Goal: Use online tool/utility: Utilize a website feature to perform a specific function

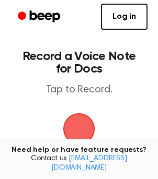
click at [84, 135] on span "button" at bounding box center [79, 129] width 38 height 38
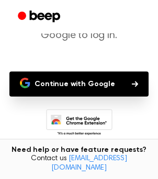
scroll to position [76, 0]
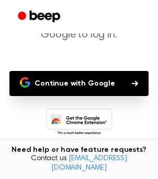
click at [67, 82] on button "Continue with Google" at bounding box center [78, 83] width 139 height 25
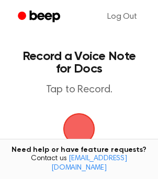
click at [73, 122] on span "button" at bounding box center [79, 129] width 44 height 44
click at [74, 123] on span "button" at bounding box center [79, 129] width 46 height 46
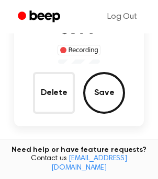
scroll to position [138, 0]
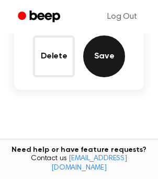
click at [100, 54] on button "Save" at bounding box center [104, 56] width 42 height 42
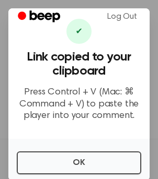
scroll to position [42, 0]
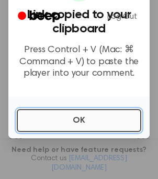
click at [84, 116] on button "OK" at bounding box center [79, 120] width 124 height 23
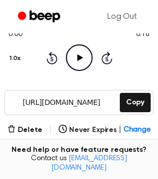
scroll to position [109, 0]
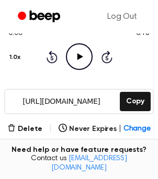
click at [74, 62] on icon "Play Audio" at bounding box center [79, 56] width 27 height 27
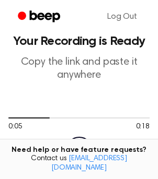
scroll to position [0, 0]
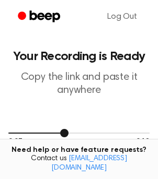
drag, startPoint x: 62, startPoint y: 132, endPoint x: 9, endPoint y: 127, distance: 53.4
click at [9, 127] on div "0:07 0:18 1.0x Rewind 5 seconds Pause Audio Skip 5 seconds" at bounding box center [78, 153] width 141 height 79
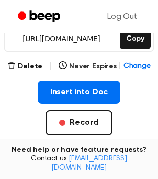
scroll to position [171, 0]
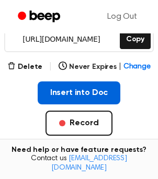
click at [75, 88] on button "Insert into Doc" at bounding box center [79, 92] width 83 height 23
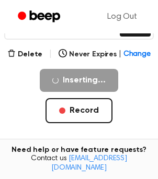
scroll to position [186, 0]
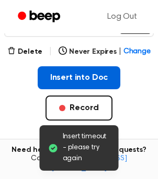
click at [95, 80] on button "Insert into Doc" at bounding box center [79, 77] width 83 height 23
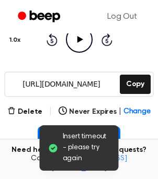
scroll to position [130, 0]
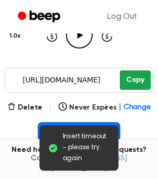
click at [136, 83] on button "Copy" at bounding box center [135, 79] width 31 height 19
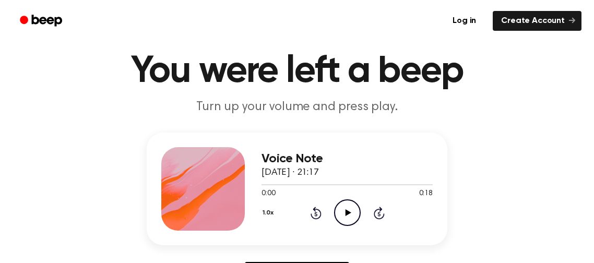
click at [349, 211] on icon at bounding box center [348, 212] width 6 height 7
